Goal: Navigation & Orientation: Find specific page/section

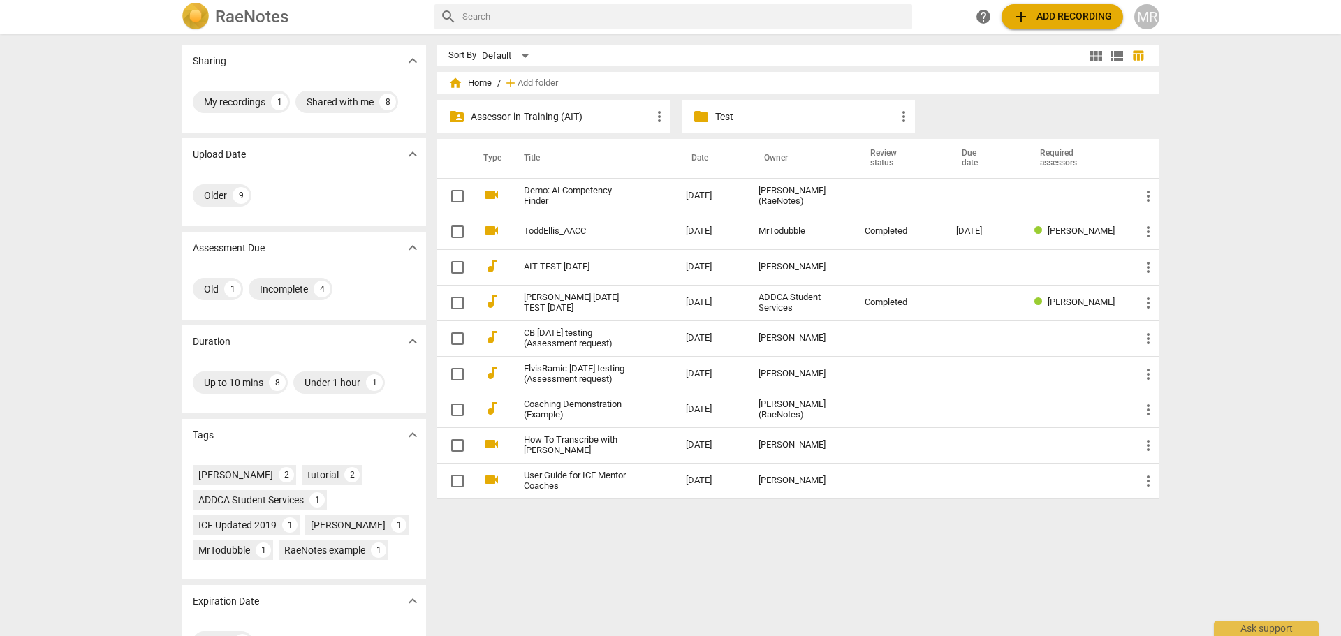
click at [1153, 23] on div "MR" at bounding box center [1147, 16] width 25 height 25
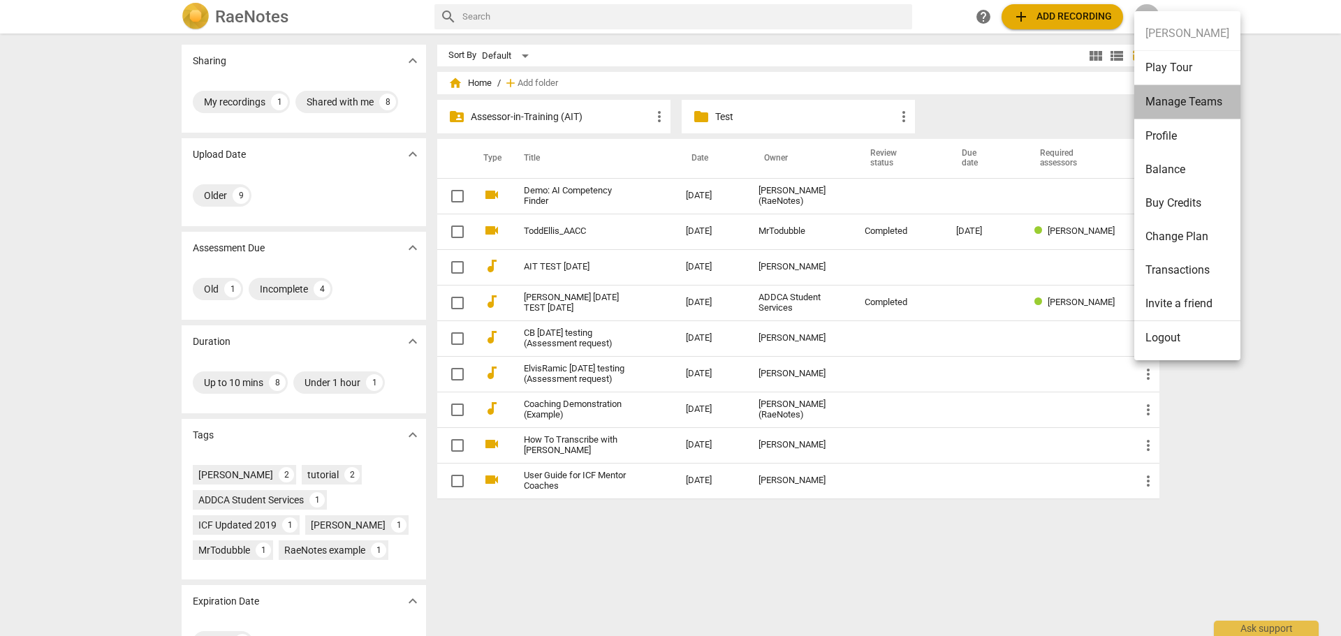
click at [1196, 102] on li "Manage Teams" at bounding box center [1188, 102] width 106 height 34
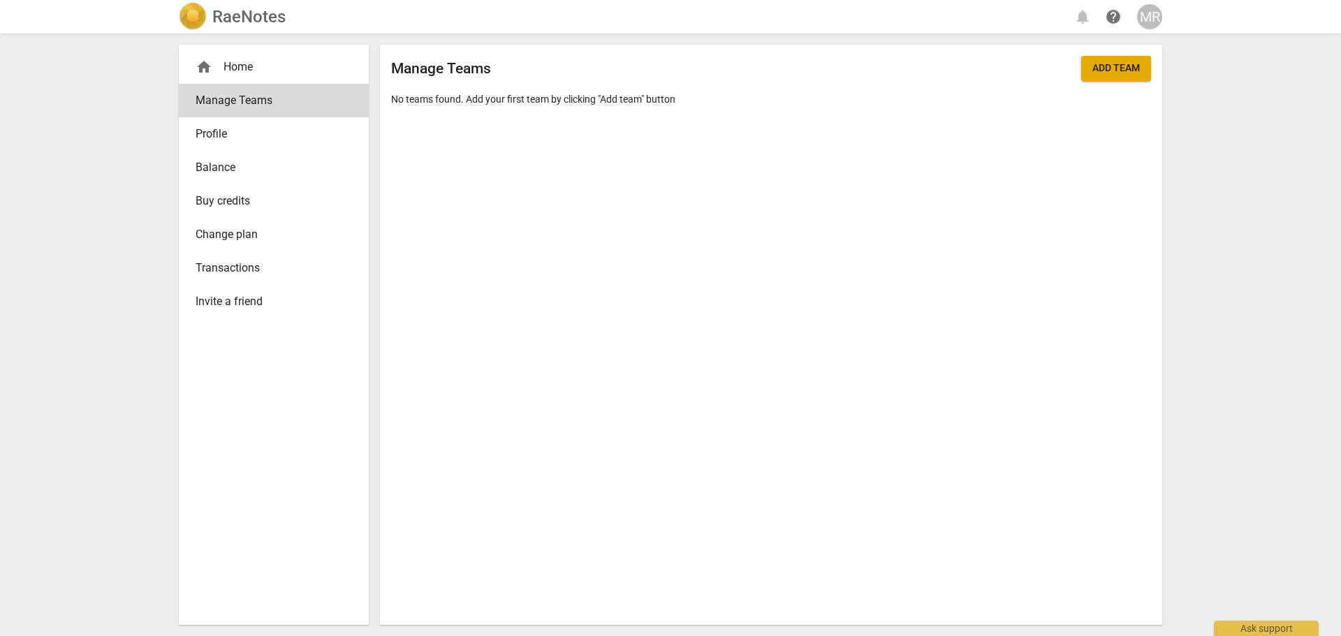
click at [1158, 20] on div "MR" at bounding box center [1149, 16] width 25 height 25
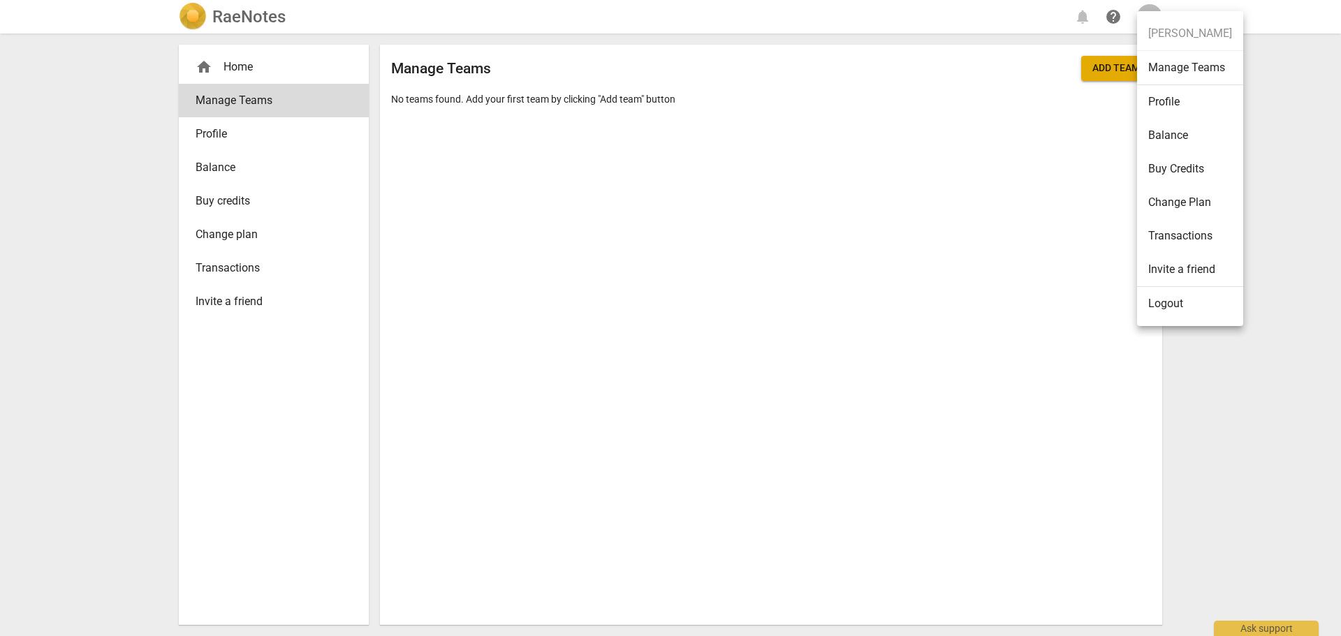
click at [1143, 9] on div at bounding box center [670, 318] width 1341 height 636
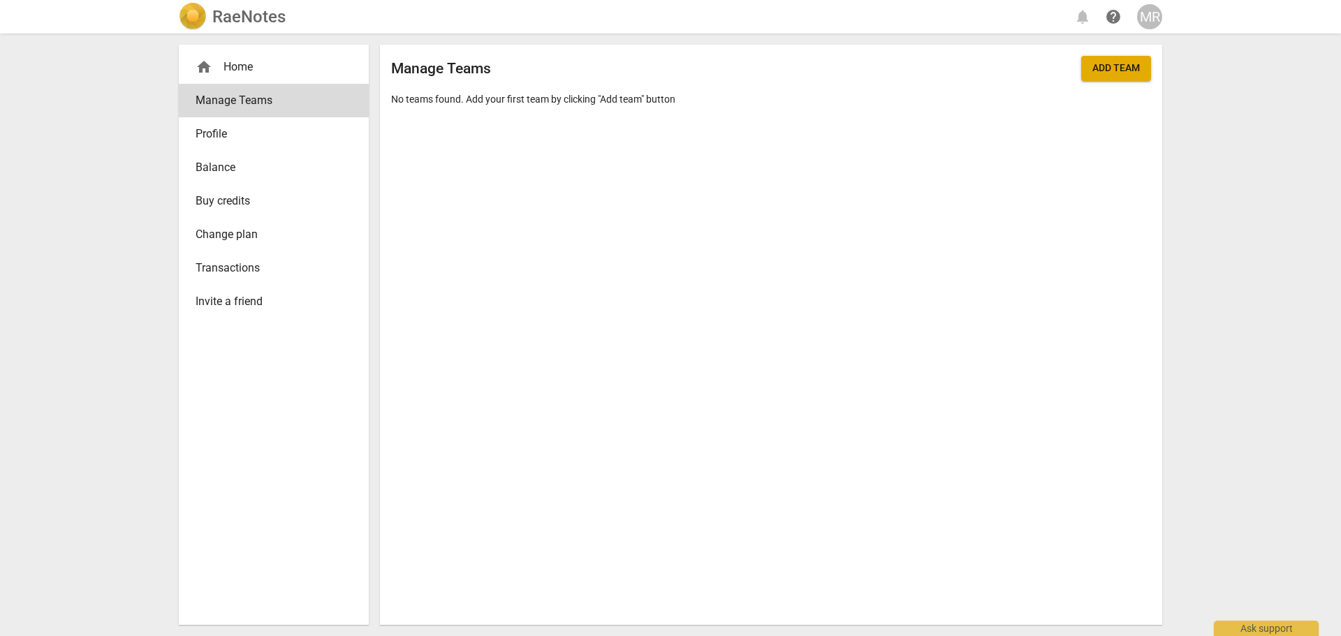
click at [1153, 19] on div "MR" at bounding box center [1149, 16] width 25 height 25
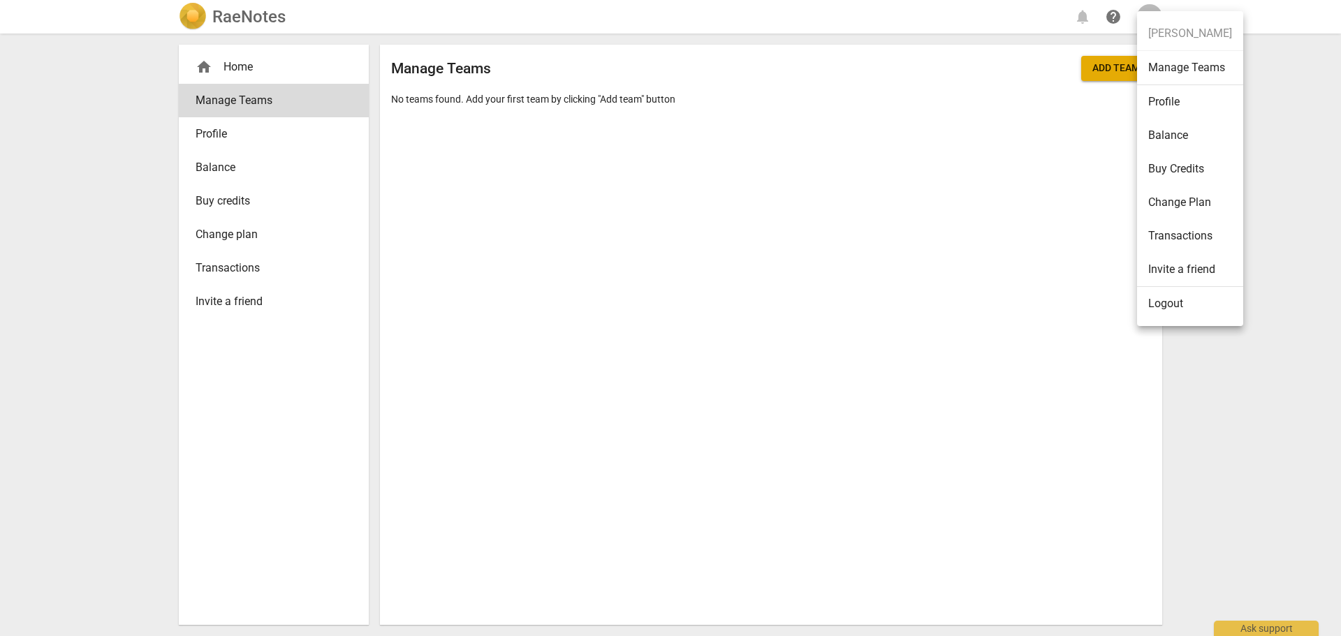
click at [1176, 74] on li "Manage Teams" at bounding box center [1190, 68] width 106 height 34
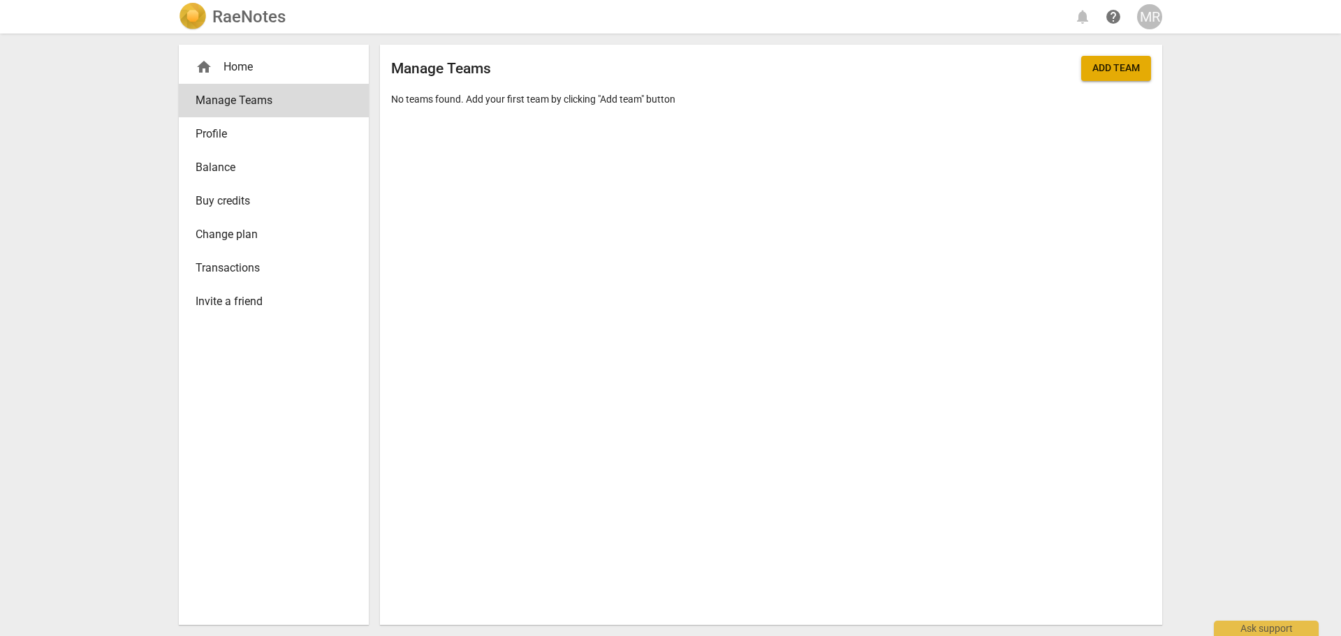
click at [216, 131] on span "Profile" at bounding box center [268, 134] width 145 height 17
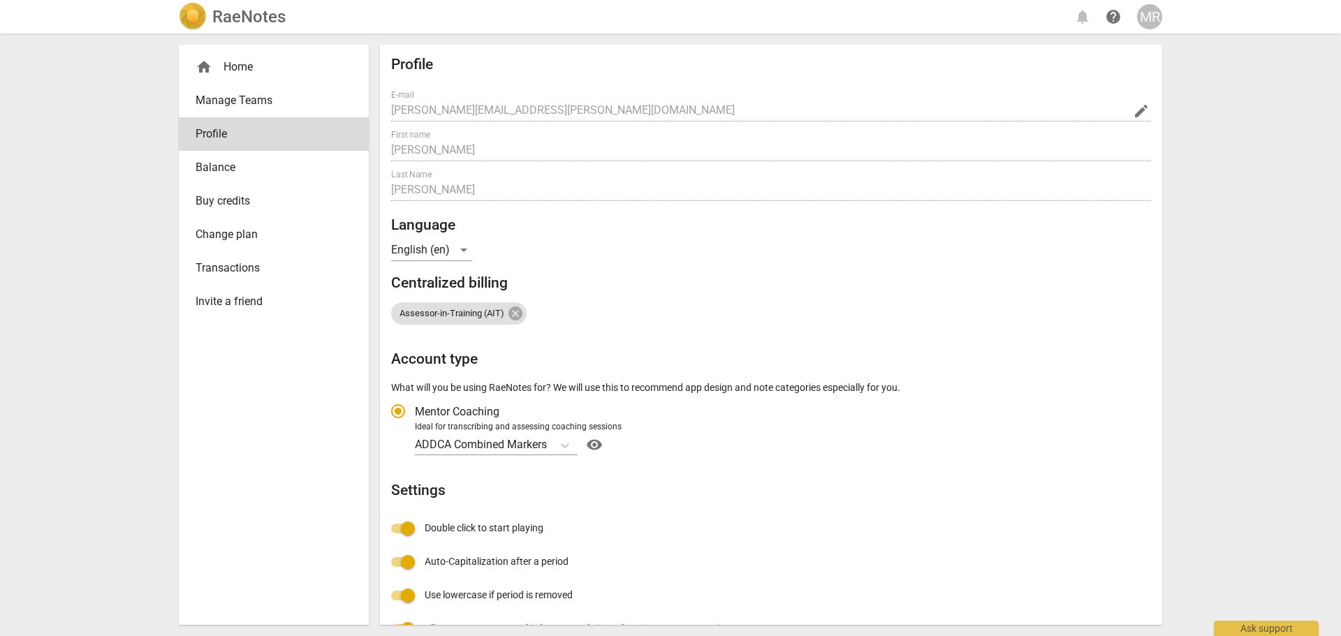
radio input "false"
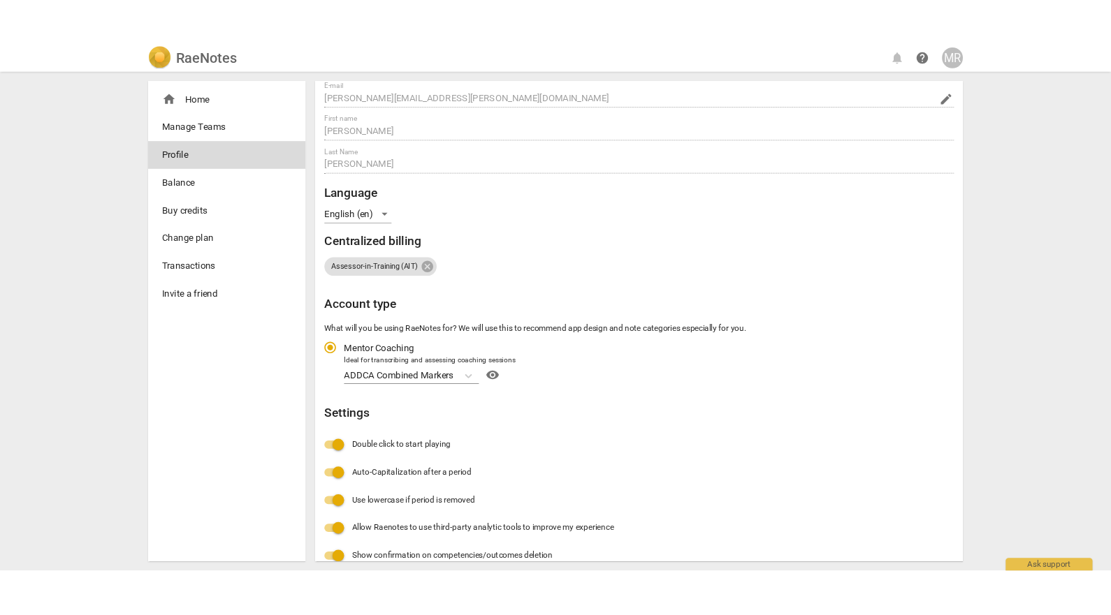
scroll to position [70, 0]
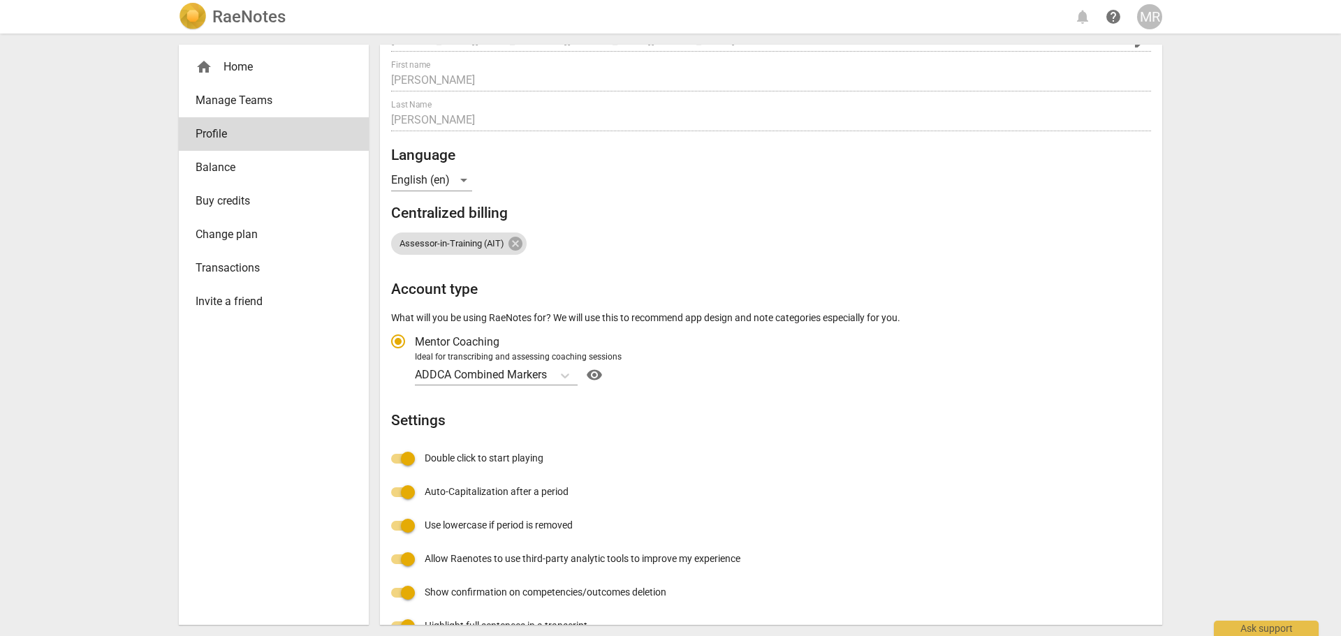
click at [231, 175] on span "Balance" at bounding box center [268, 167] width 145 height 17
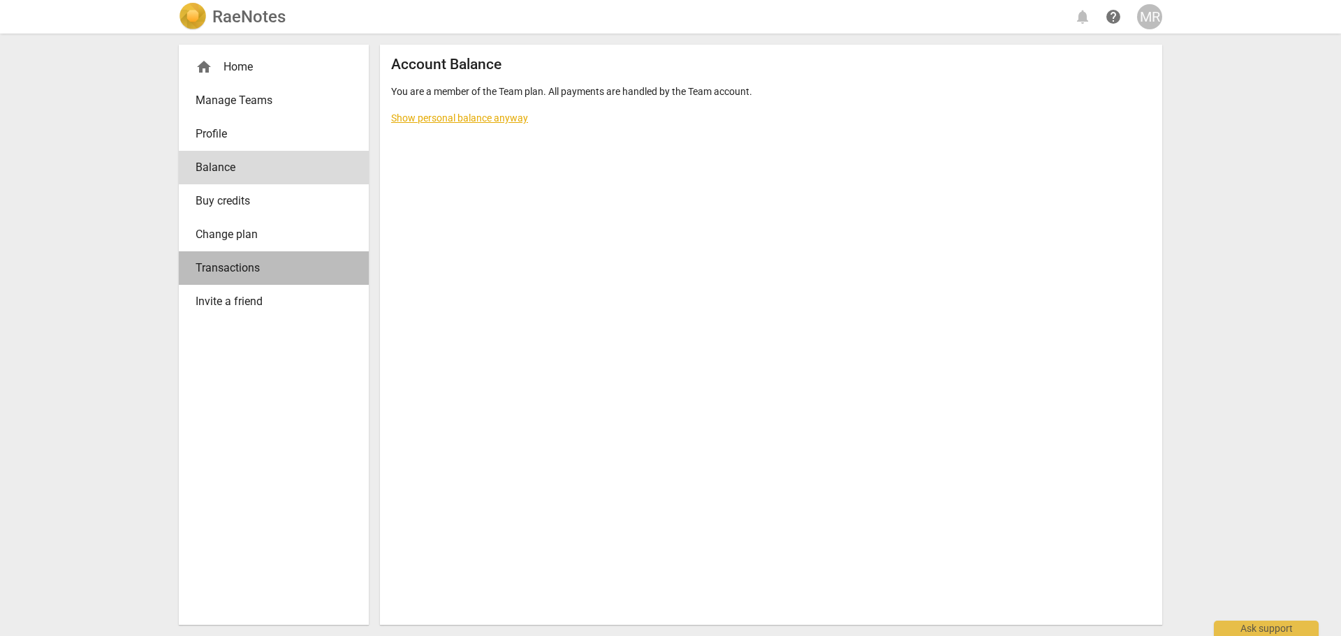
click at [246, 269] on span "Transactions" at bounding box center [268, 268] width 145 height 17
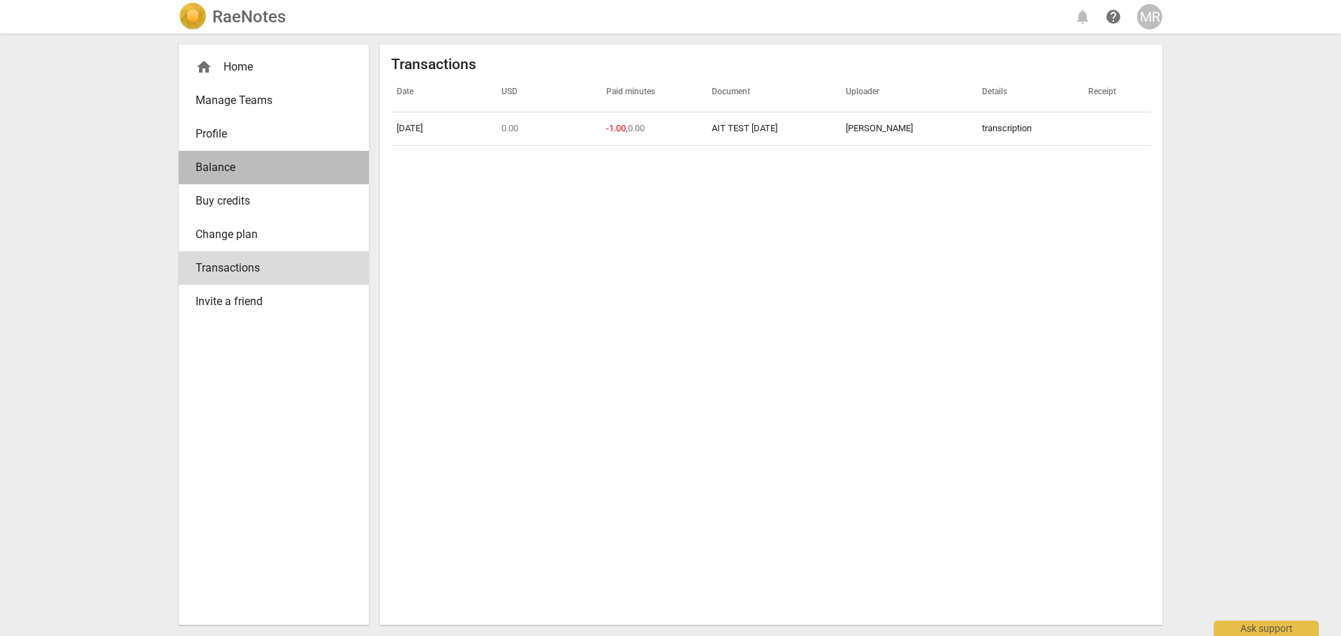
click at [235, 164] on span "Balance" at bounding box center [268, 167] width 145 height 17
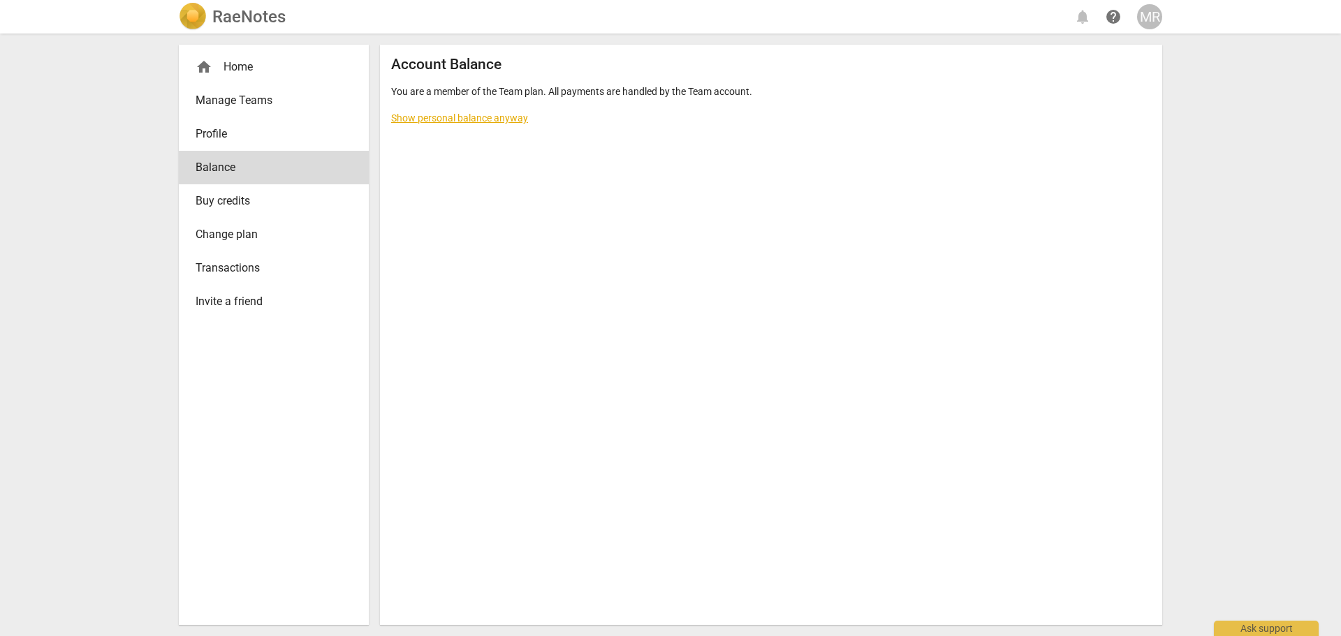
click at [431, 113] on link "Show personal balance anyway" at bounding box center [459, 117] width 137 height 11
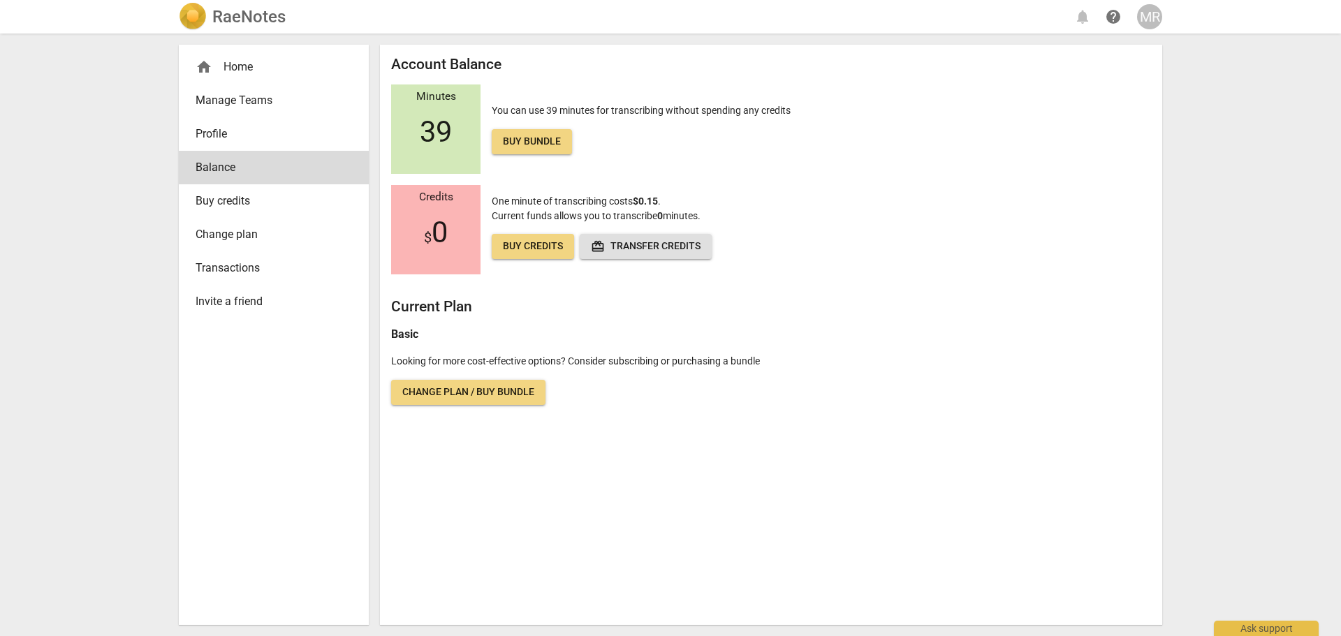
click at [256, 17] on h2 "RaeNotes" at bounding box center [248, 17] width 73 height 20
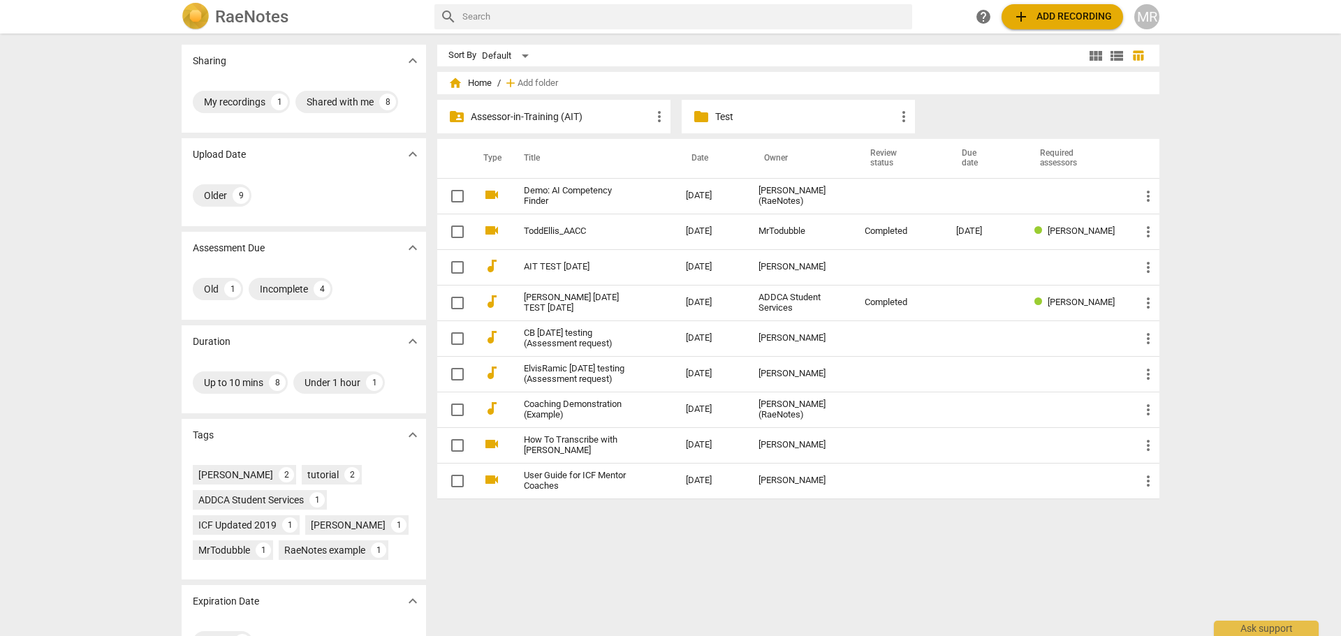
click at [1151, 20] on div "MR" at bounding box center [1147, 16] width 25 height 25
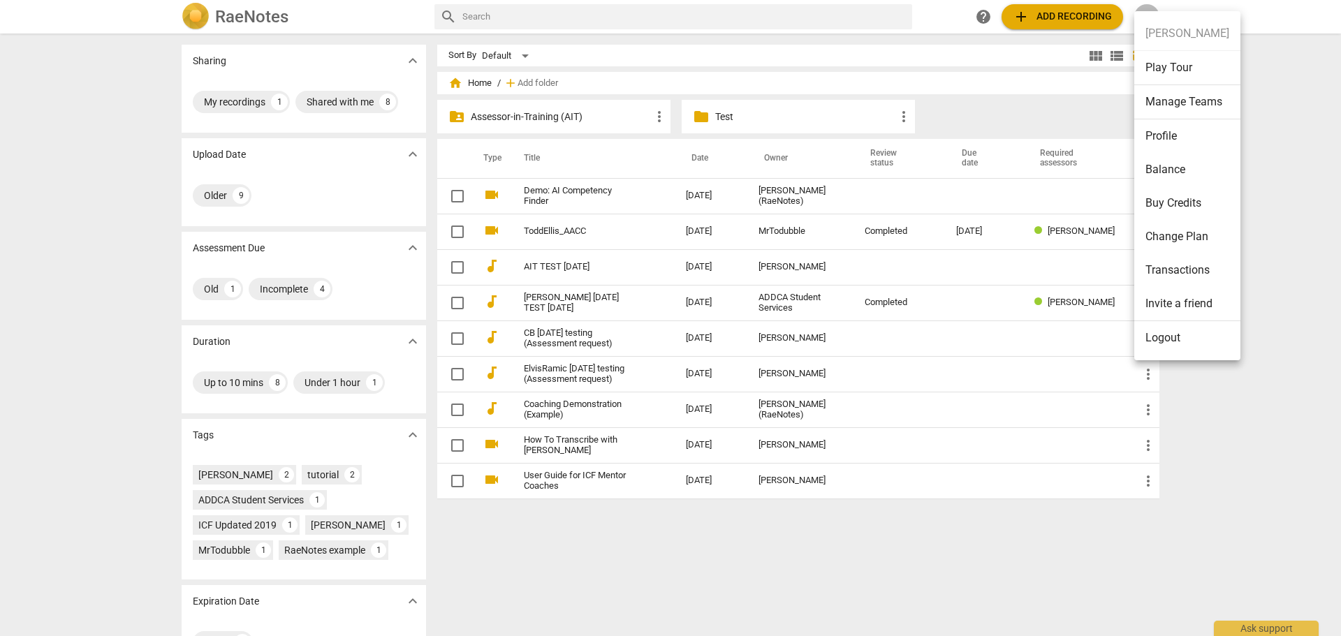
click at [1147, 11] on ul "[PERSON_NAME] Play Tour Manage Teams Profile Balance Buy Credits Change Plan Tr…" at bounding box center [1188, 185] width 106 height 349
click at [1147, 6] on div at bounding box center [670, 318] width 1341 height 636
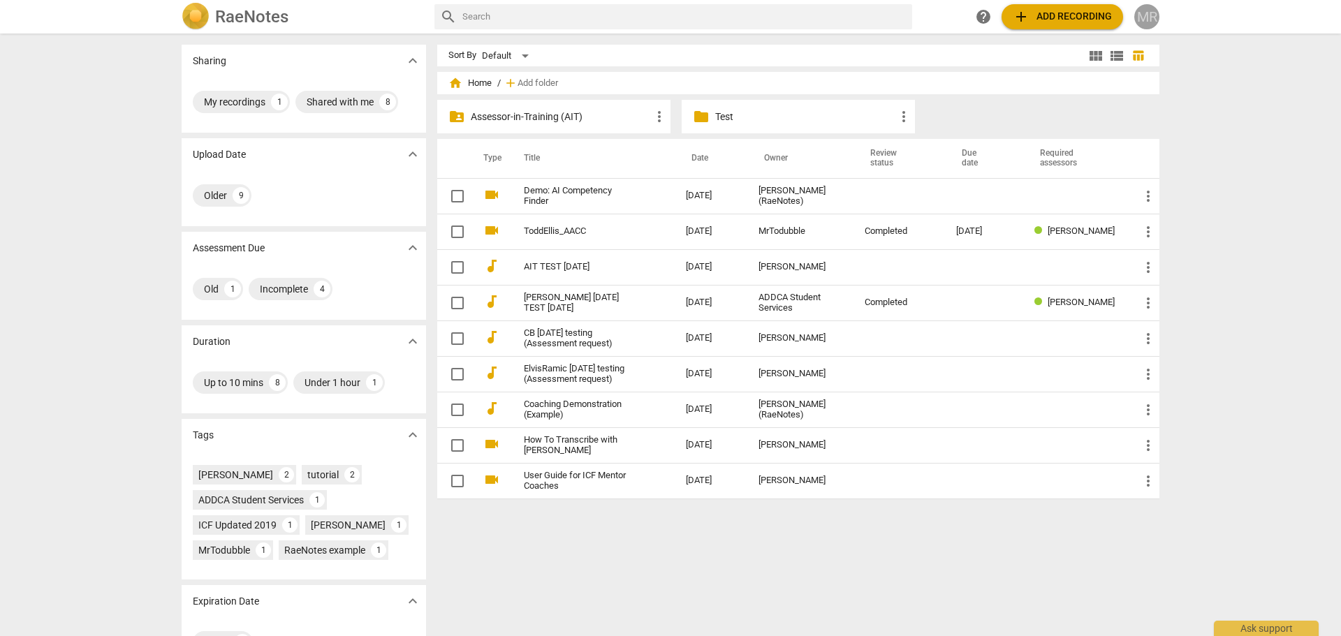
click at [1144, 15] on div "MR" at bounding box center [1147, 16] width 25 height 25
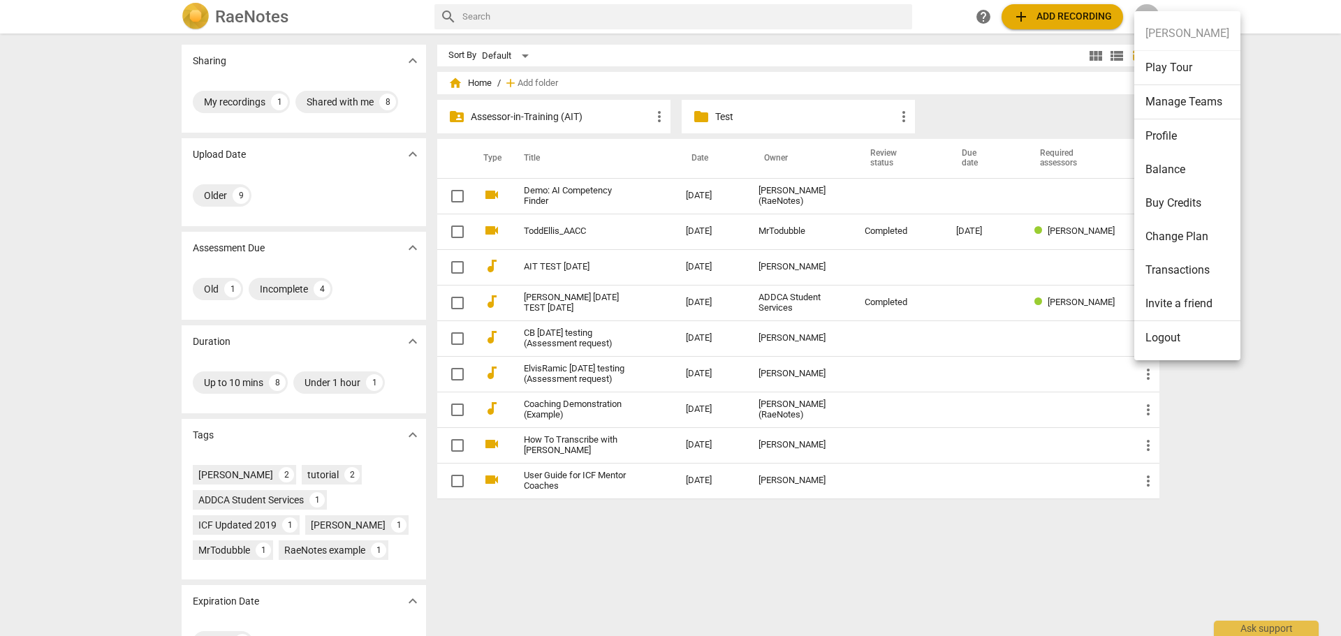
click at [577, 307] on div at bounding box center [670, 318] width 1341 height 636
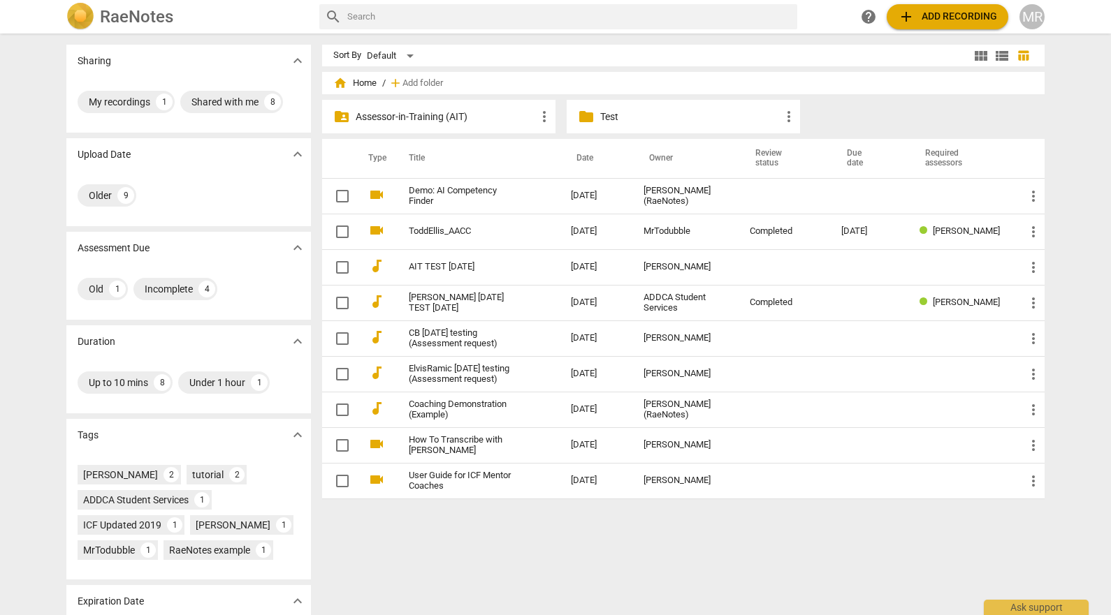
click at [339, 83] on span "home" at bounding box center [340, 83] width 14 height 14
